Goal: Information Seeking & Learning: Learn about a topic

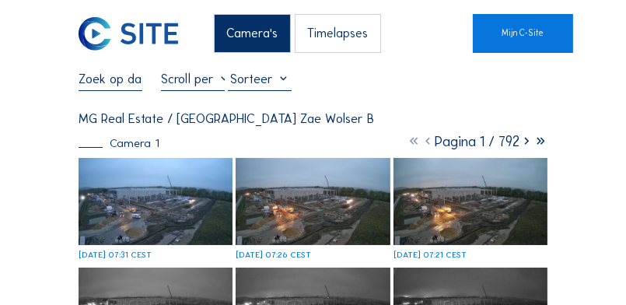
click at [197, 218] on img at bounding box center [156, 201] width 154 height 87
click at [148, 215] on img at bounding box center [156, 201] width 154 height 87
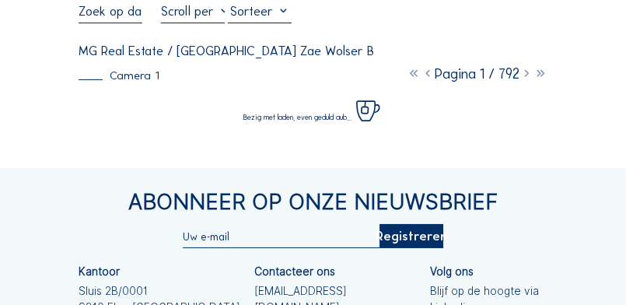
scroll to position [71, 0]
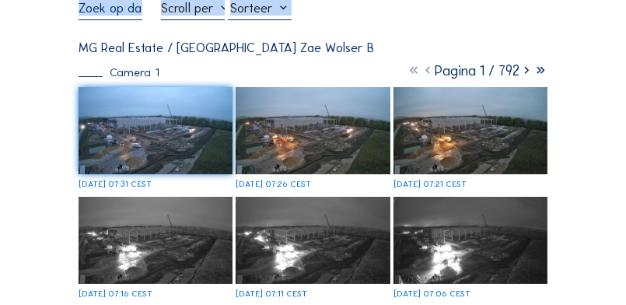
drag, startPoint x: 103, startPoint y: 37, endPoint x: 49, endPoint y: 16, distance: 57.3
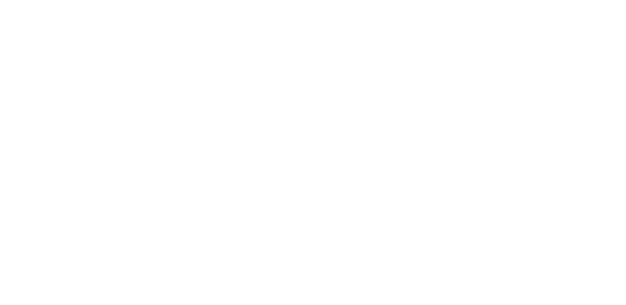
click at [14, 43] on div at bounding box center [313, 152] width 626 height 305
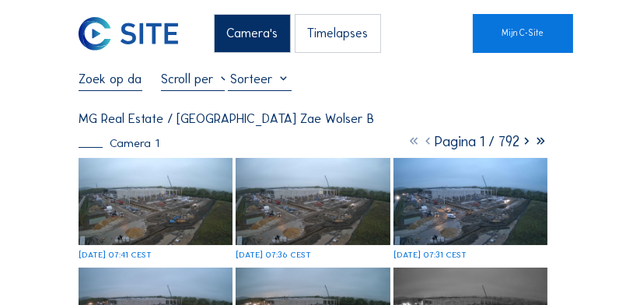
click at [150, 188] on div "[DATE] 07:41 CEST" at bounding box center [156, 208] width 154 height 101
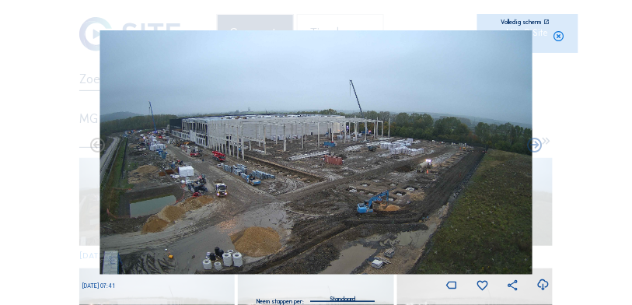
click at [540, 285] on icon at bounding box center [543, 285] width 13 height 16
click at [563, 39] on icon at bounding box center [559, 36] width 12 height 12
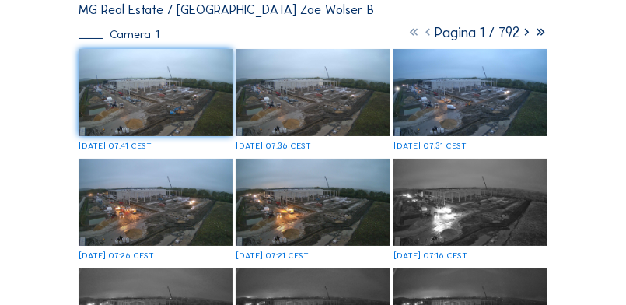
scroll to position [110, 0]
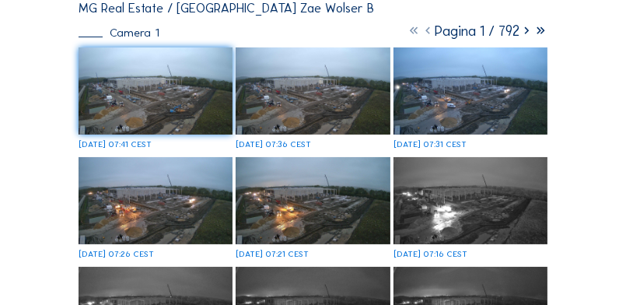
click at [267, 110] on img at bounding box center [313, 90] width 154 height 87
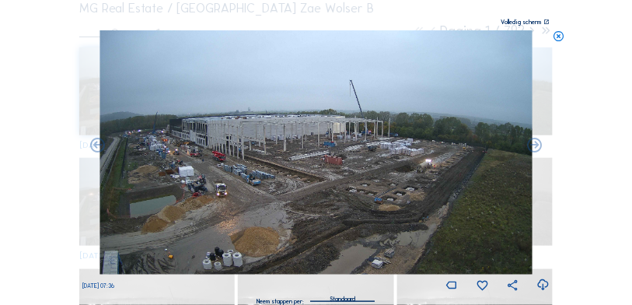
click at [555, 33] on icon at bounding box center [559, 36] width 12 height 12
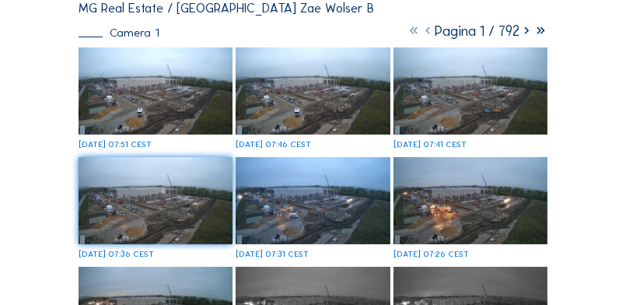
click at [178, 109] on img at bounding box center [156, 90] width 154 height 87
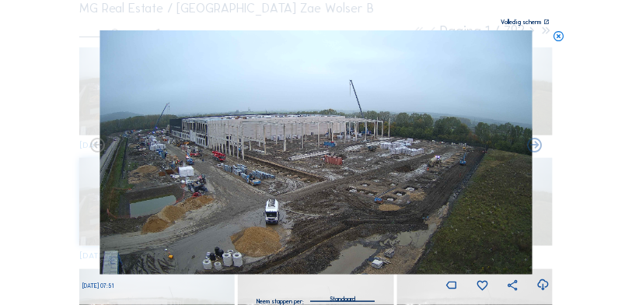
click at [546, 287] on icon at bounding box center [543, 285] width 13 height 16
click at [561, 35] on icon at bounding box center [559, 36] width 12 height 12
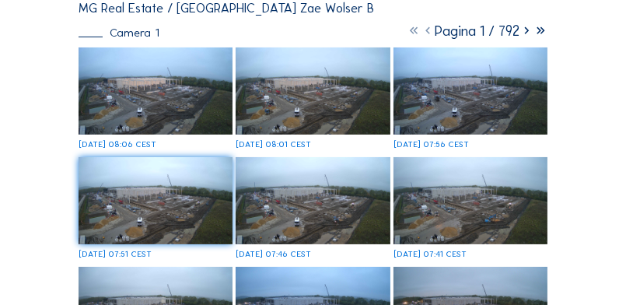
click at [161, 113] on img at bounding box center [156, 90] width 154 height 87
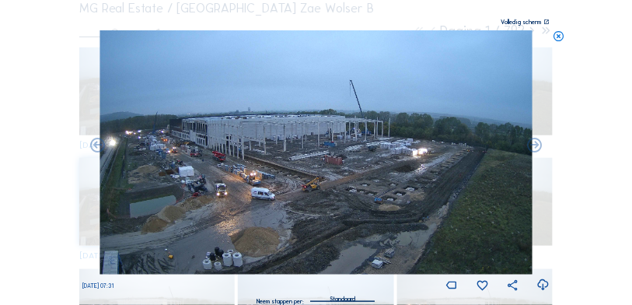
click at [557, 39] on icon at bounding box center [559, 36] width 12 height 12
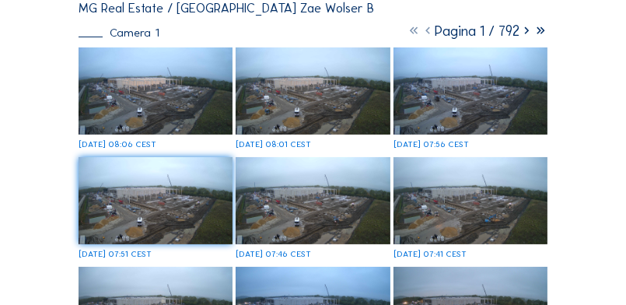
click at [117, 115] on img at bounding box center [156, 90] width 154 height 87
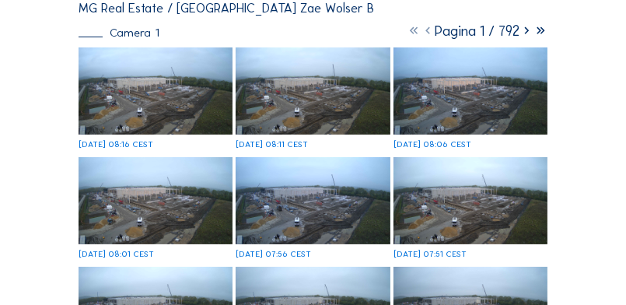
click at [159, 84] on img at bounding box center [156, 90] width 154 height 87
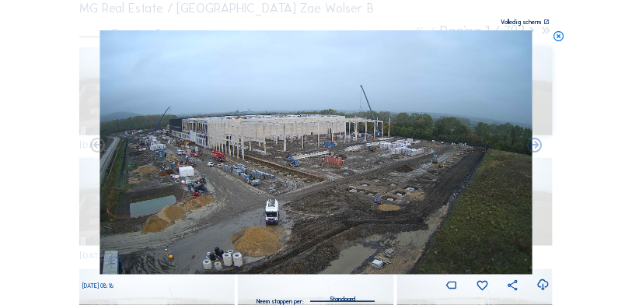
click at [547, 284] on icon at bounding box center [543, 285] width 13 height 16
click at [72, 133] on div "Scroll om door de tijd te reizen | Druk op de 'Alt'-knop + scroll om te Zoomen …" at bounding box center [316, 152] width 632 height 305
click at [559, 34] on icon at bounding box center [559, 36] width 12 height 12
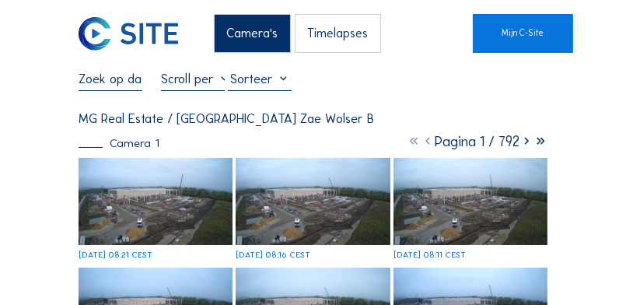
click at [162, 198] on img at bounding box center [156, 201] width 154 height 87
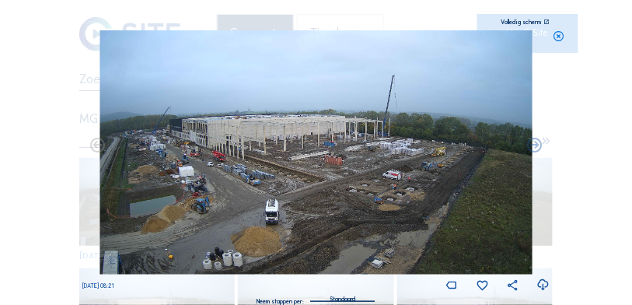
click at [562, 39] on icon at bounding box center [559, 36] width 12 height 12
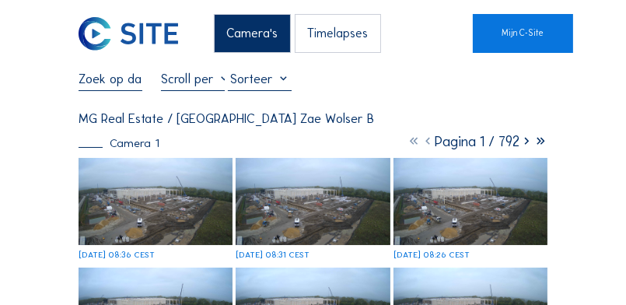
click at [200, 195] on img at bounding box center [156, 201] width 154 height 87
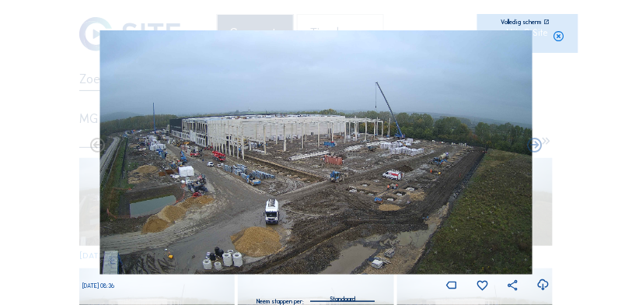
click at [549, 285] on icon at bounding box center [543, 285] width 13 height 16
click at [564, 37] on icon at bounding box center [559, 36] width 12 height 12
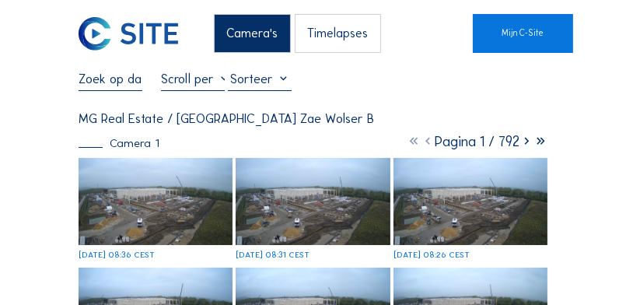
click at [203, 194] on img at bounding box center [156, 201] width 154 height 87
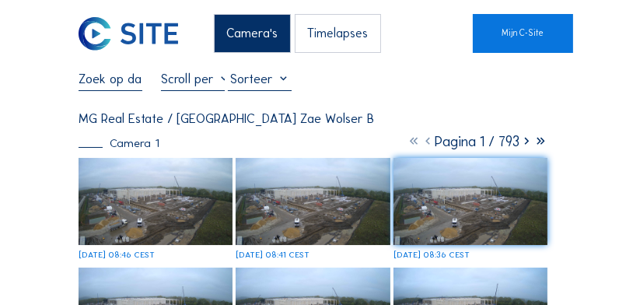
click at [138, 208] on img at bounding box center [156, 201] width 154 height 87
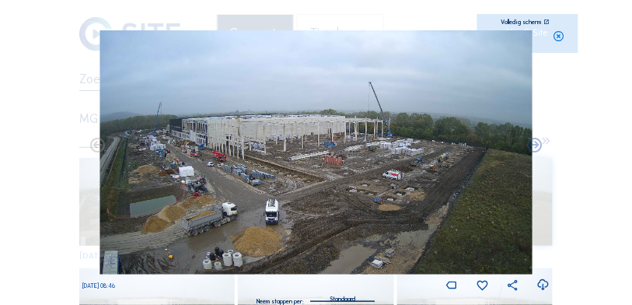
click at [547, 286] on icon at bounding box center [543, 285] width 13 height 16
